Goal: Information Seeking & Learning: Learn about a topic

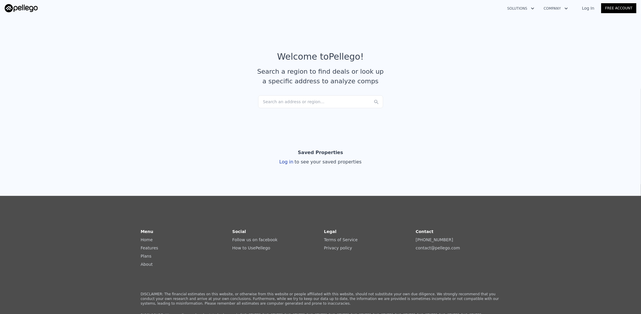
click at [276, 101] on div "Search an address or region..." at bounding box center [320, 101] width 125 height 13
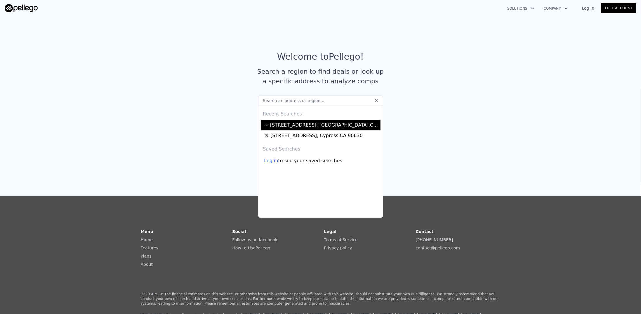
click at [291, 124] on div "[STREET_ADDRESS]" at bounding box center [324, 125] width 109 height 7
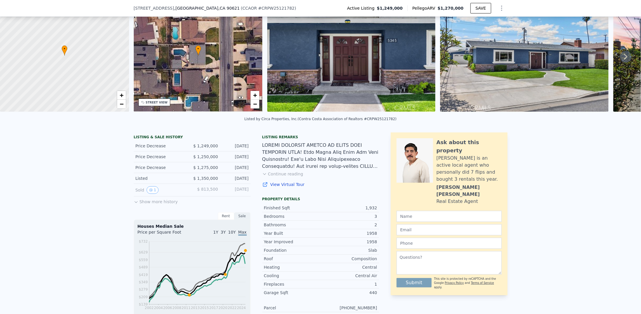
scroll to position [27, 0]
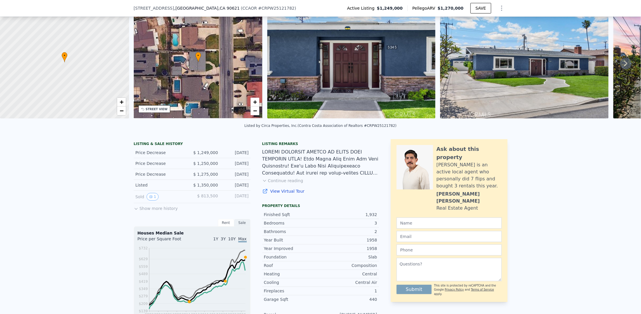
click at [289, 194] on link "View Virtual Tour" at bounding box center [320, 191] width 117 height 6
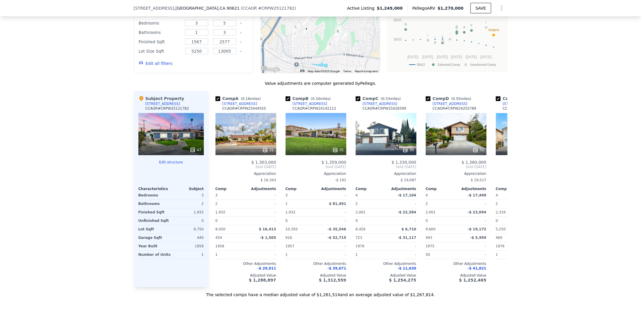
scroll to position [582, 0]
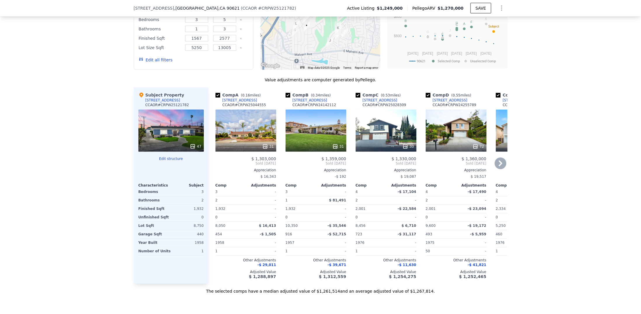
click at [495, 166] on icon at bounding box center [501, 163] width 12 height 12
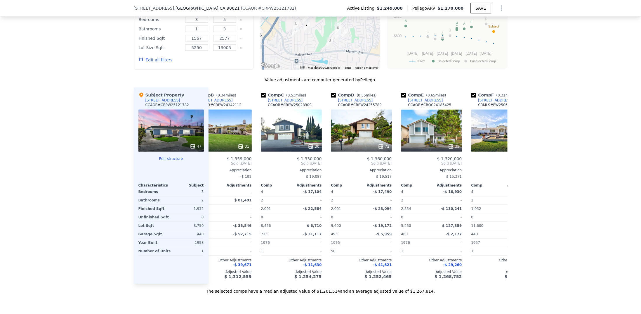
scroll to position [0, 140]
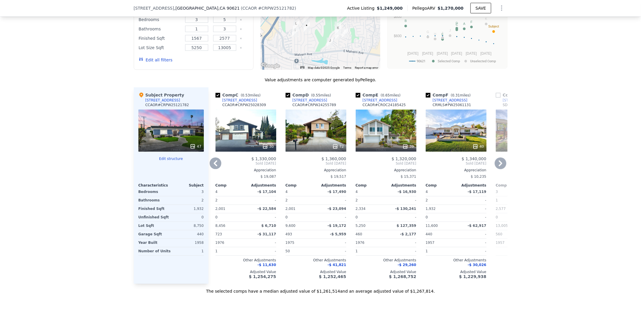
click at [499, 166] on icon at bounding box center [501, 163] width 4 height 6
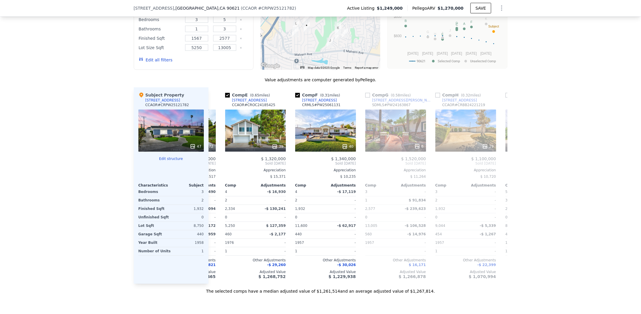
scroll to position [0, 280]
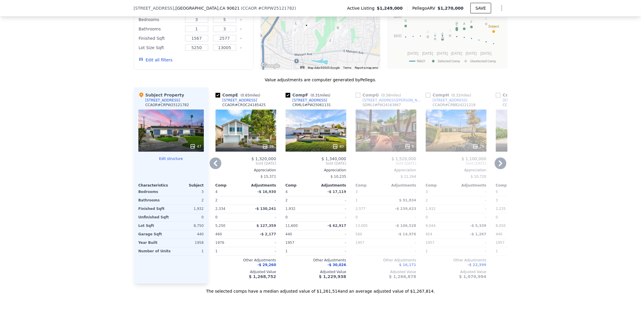
click at [215, 167] on icon at bounding box center [216, 163] width 12 height 12
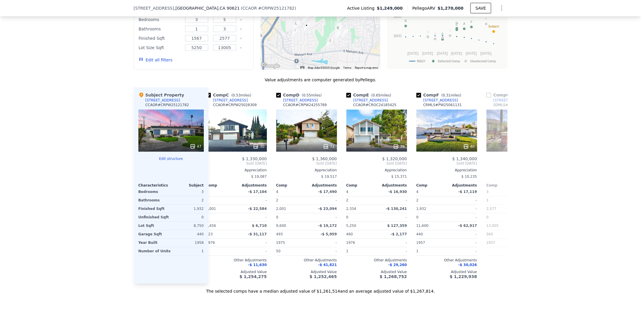
scroll to position [0, 140]
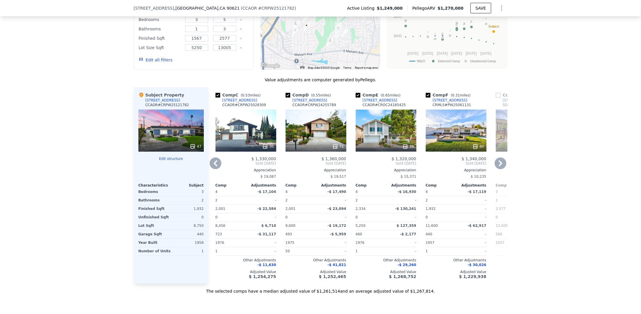
click at [215, 167] on icon at bounding box center [216, 163] width 12 height 12
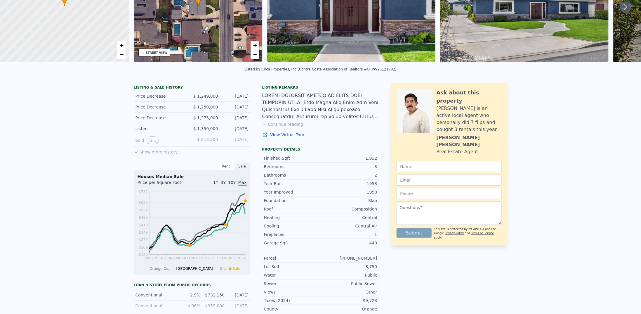
scroll to position [0, 0]
